Goal: Task Accomplishment & Management: Use online tool/utility

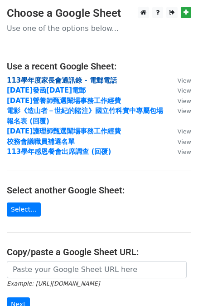
click at [53, 81] on strong "113學年度家長會通訊錄 - 電郵電話" at bounding box center [62, 80] width 110 height 8
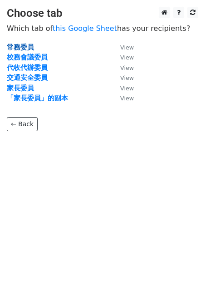
click at [26, 48] on strong "常務委員" at bounding box center [20, 47] width 27 height 8
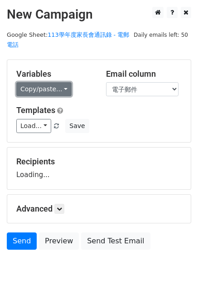
click at [43, 91] on link "Copy/paste..." at bounding box center [43, 89] width 55 height 14
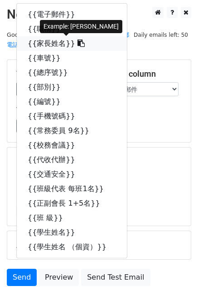
click at [45, 45] on link "{{家長姓名}}" at bounding box center [72, 43] width 110 height 15
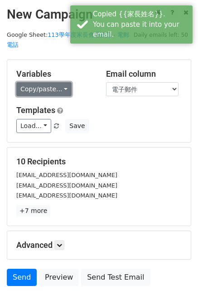
click at [34, 92] on link "Copy/paste..." at bounding box center [43, 89] width 55 height 14
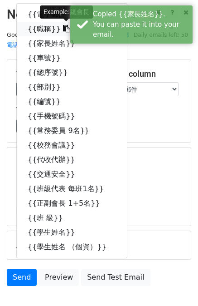
click at [36, 28] on link "{{職稱}}" at bounding box center [72, 29] width 110 height 15
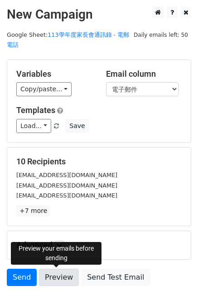
click at [55, 278] on link "Preview" at bounding box center [59, 277] width 40 height 17
click at [60, 278] on link "Preview" at bounding box center [59, 277] width 40 height 17
click at [56, 280] on link "Preview" at bounding box center [59, 277] width 40 height 17
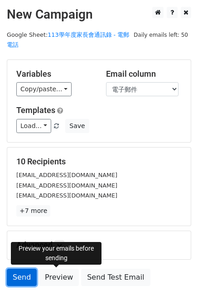
click at [15, 277] on link "Send" at bounding box center [22, 277] width 30 height 17
